Goal: Find specific page/section: Find specific page/section

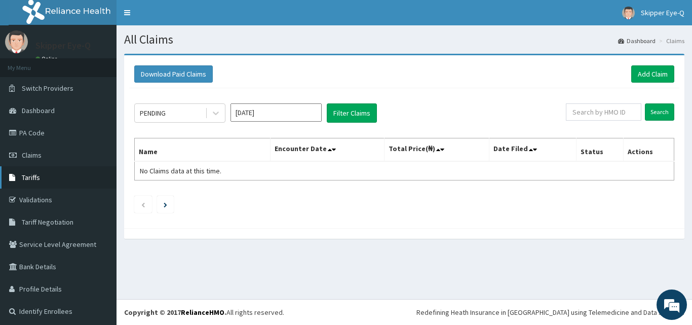
click at [51, 176] on link "Tariffs" at bounding box center [58, 177] width 117 height 22
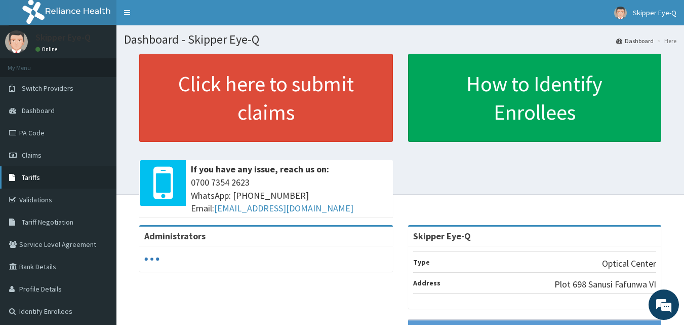
click at [30, 182] on link "Tariffs" at bounding box center [58, 177] width 117 height 22
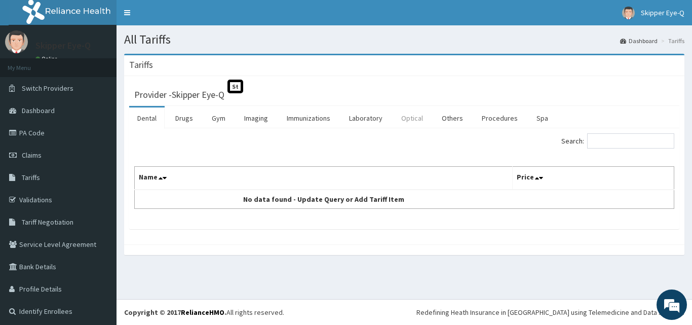
click at [401, 119] on link "Optical" at bounding box center [412, 117] width 38 height 21
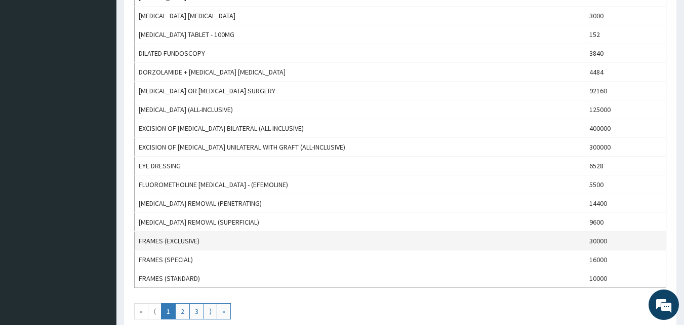
scroll to position [861, 0]
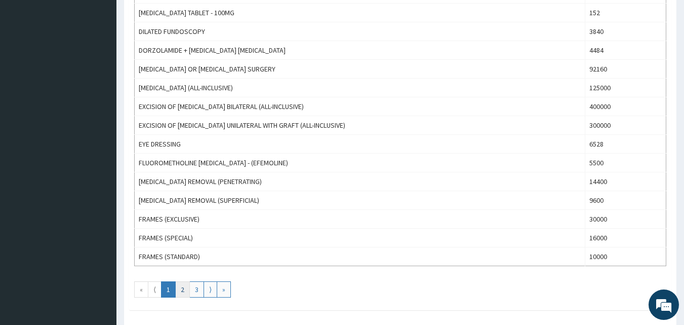
click at [178, 285] on link "2" at bounding box center [182, 289] width 15 height 16
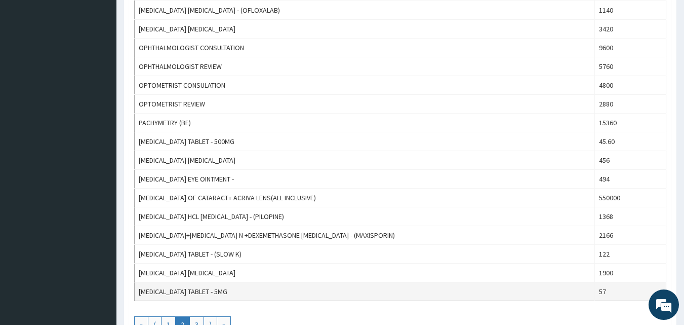
scroll to position [916, 0]
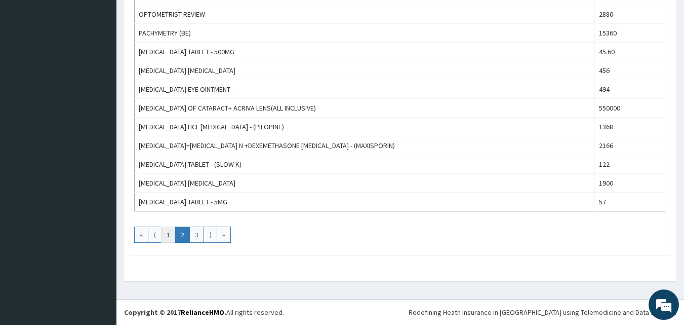
click at [164, 236] on link "1" at bounding box center [168, 234] width 15 height 16
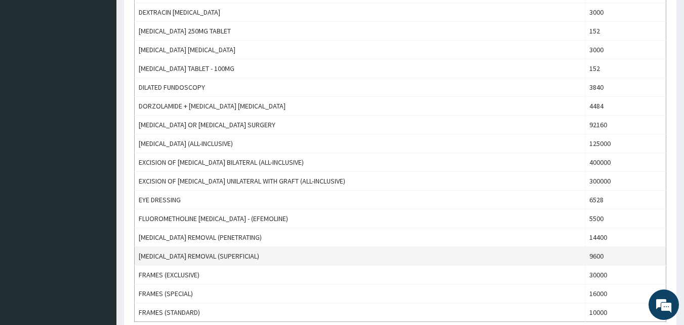
scroll to position [861, 0]
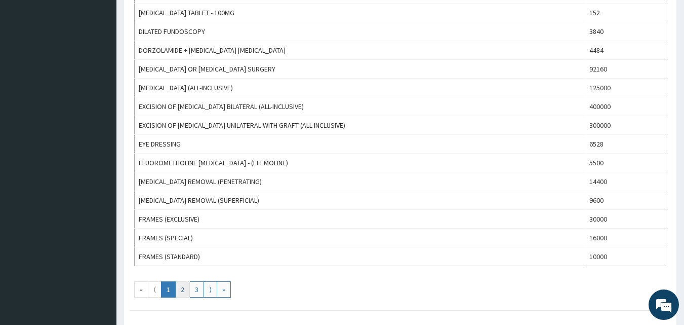
click at [182, 291] on link "2" at bounding box center [182, 289] width 15 height 16
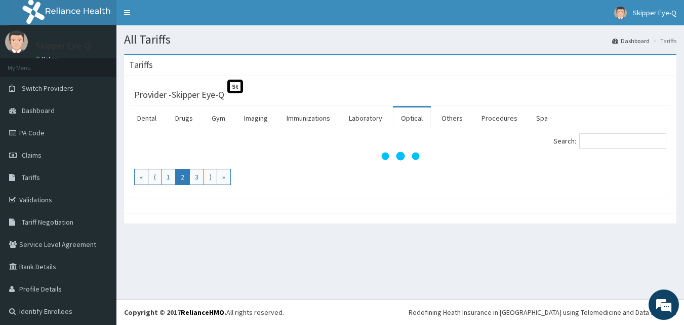
scroll to position [0, 0]
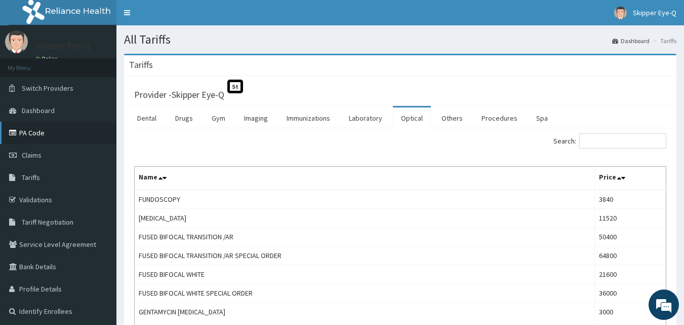
click at [44, 130] on link "PA Code" at bounding box center [58, 133] width 117 height 22
